Goal: Find specific page/section: Find specific page/section

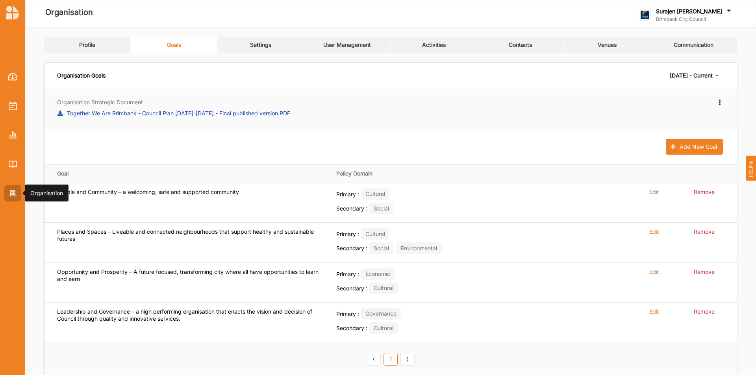
click at [10, 196] on img at bounding box center [13, 193] width 8 height 7
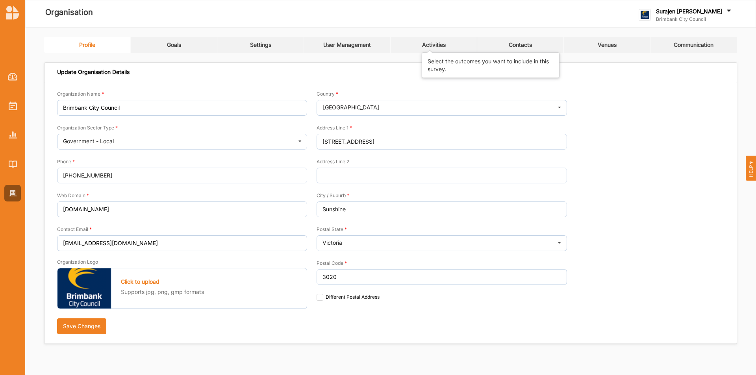
click at [437, 48] on div "Activities" at bounding box center [434, 44] width 24 height 7
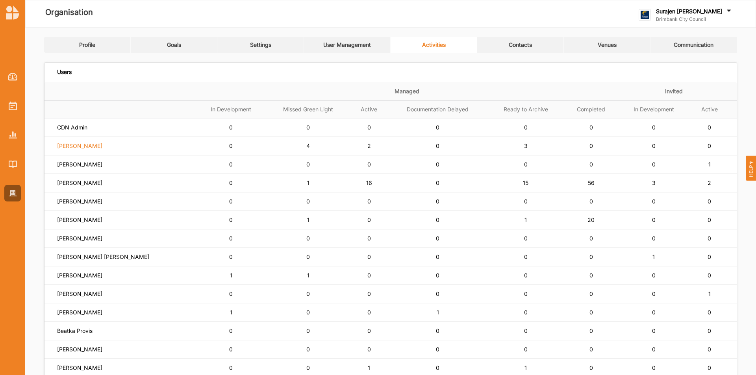
click at [91, 144] on label "[PERSON_NAME]" at bounding box center [79, 146] width 45 height 7
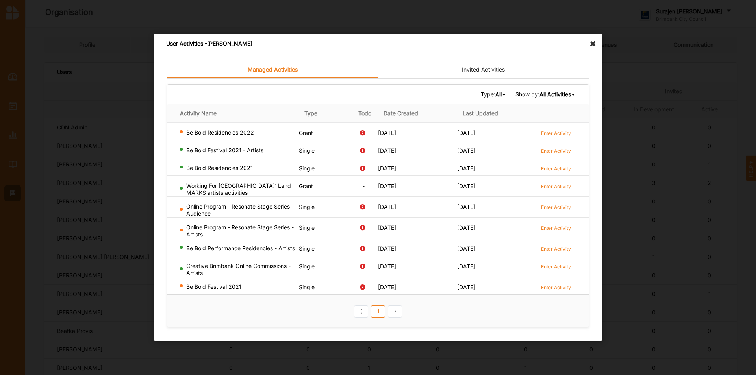
click at [596, 41] on icon at bounding box center [595, 40] width 13 height 13
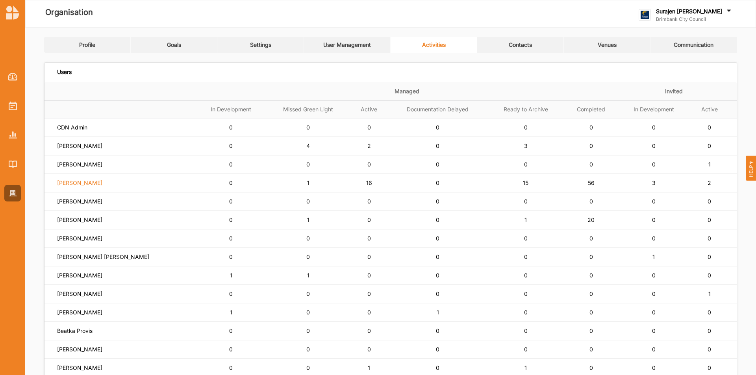
click at [76, 185] on label "[PERSON_NAME]" at bounding box center [79, 183] width 45 height 7
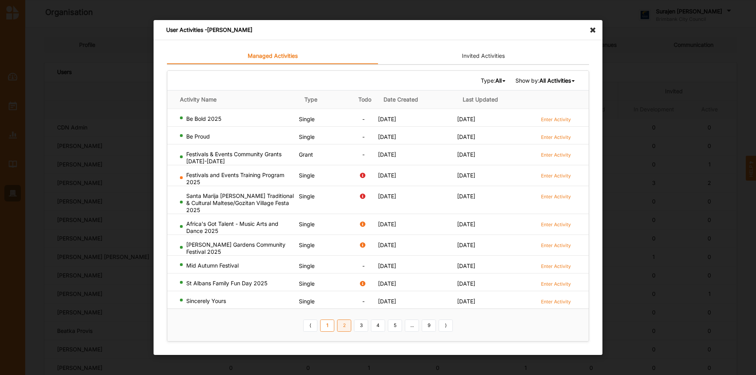
click at [348, 328] on link "2" at bounding box center [344, 325] width 14 height 13
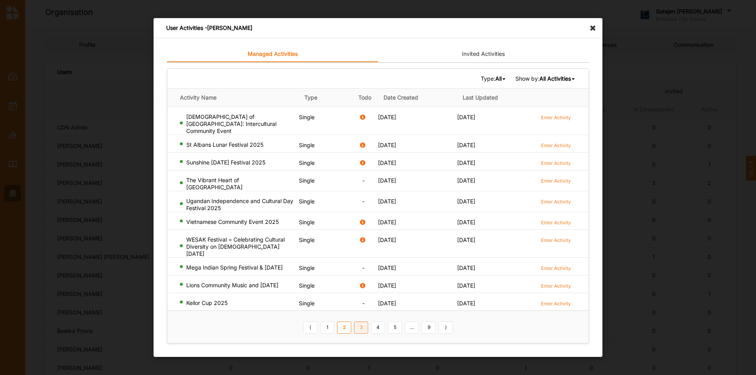
click at [359, 323] on link "3" at bounding box center [361, 327] width 14 height 13
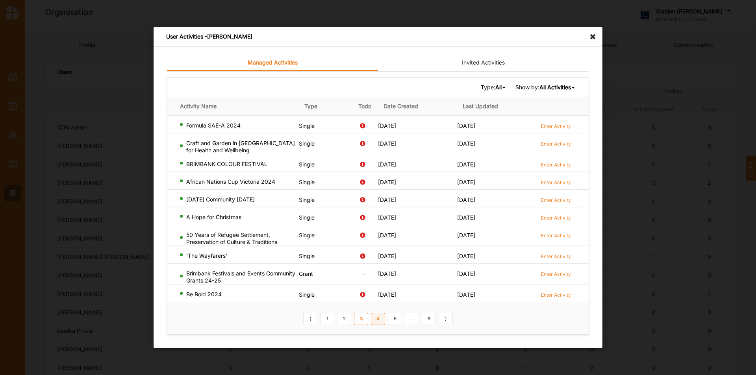
click at [377, 316] on link "4" at bounding box center [378, 319] width 14 height 13
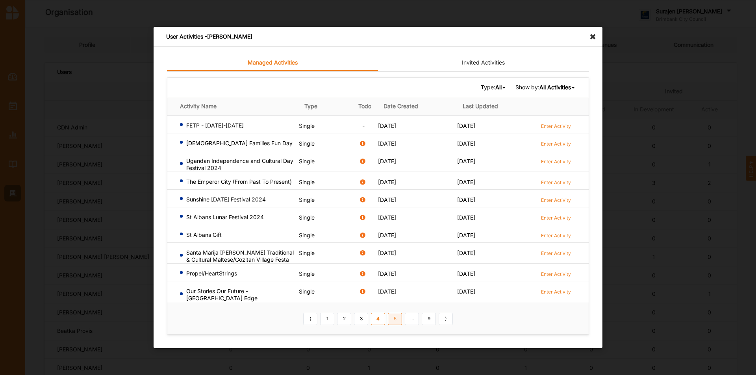
click at [400, 318] on link "5" at bounding box center [395, 319] width 14 height 13
